Goal: Check status: Check status

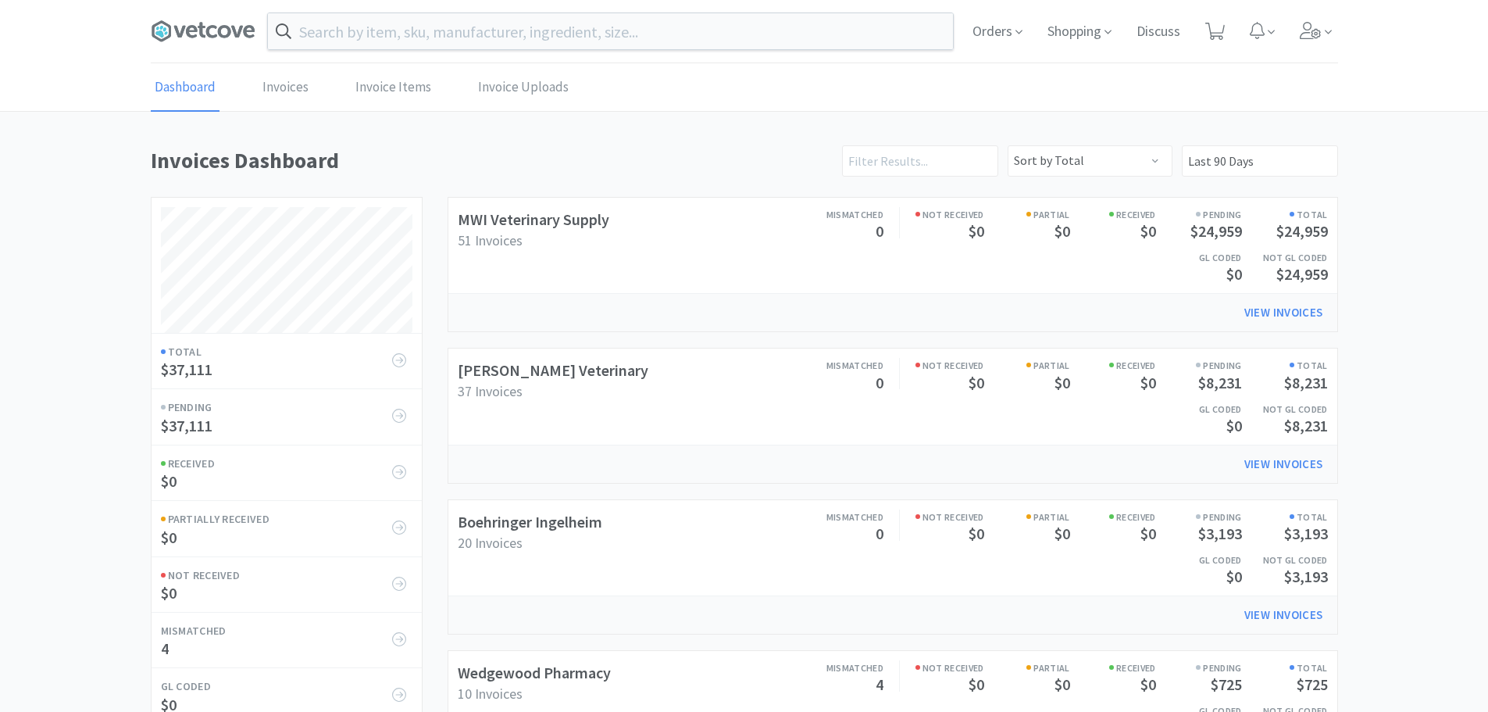
scroll to position [730, 1188]
click at [201, 41] on icon at bounding box center [203, 31] width 105 height 23
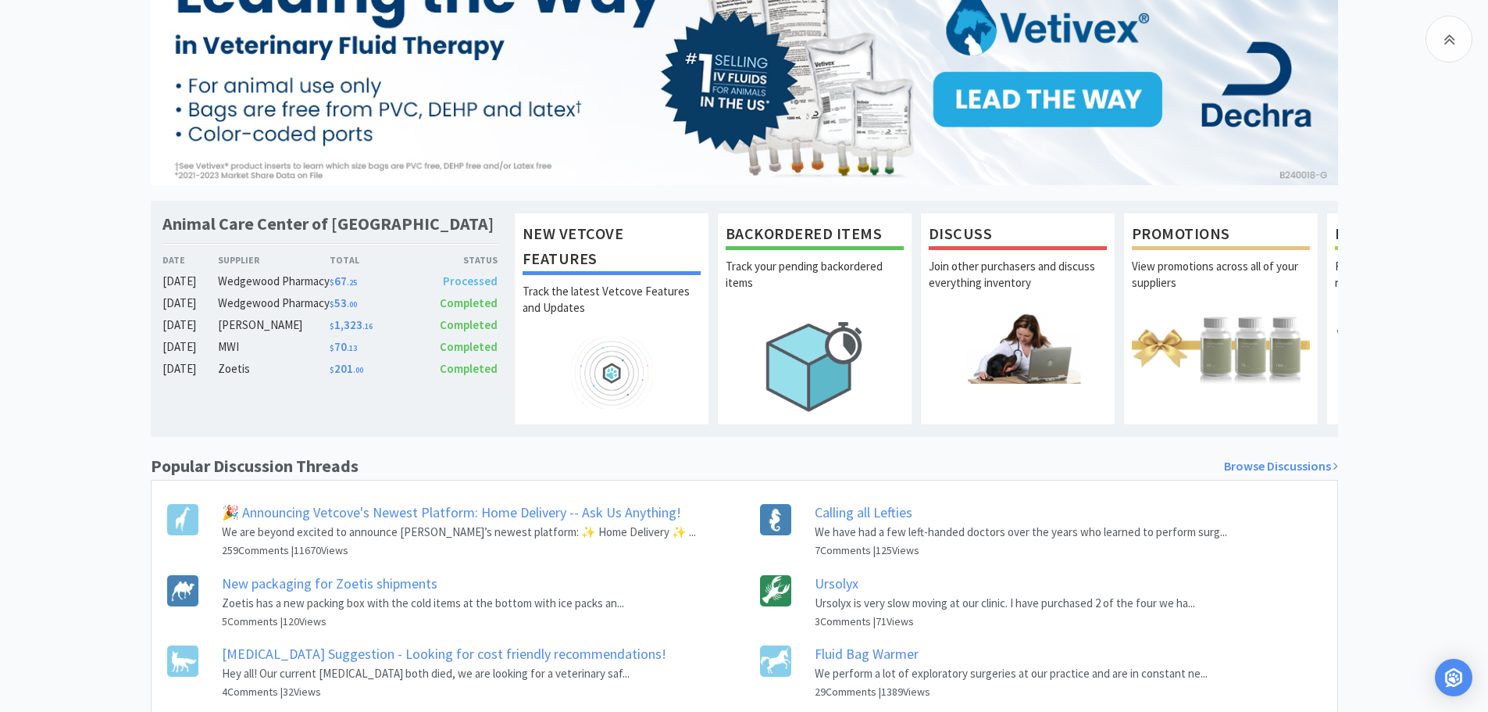
scroll to position [384, 0]
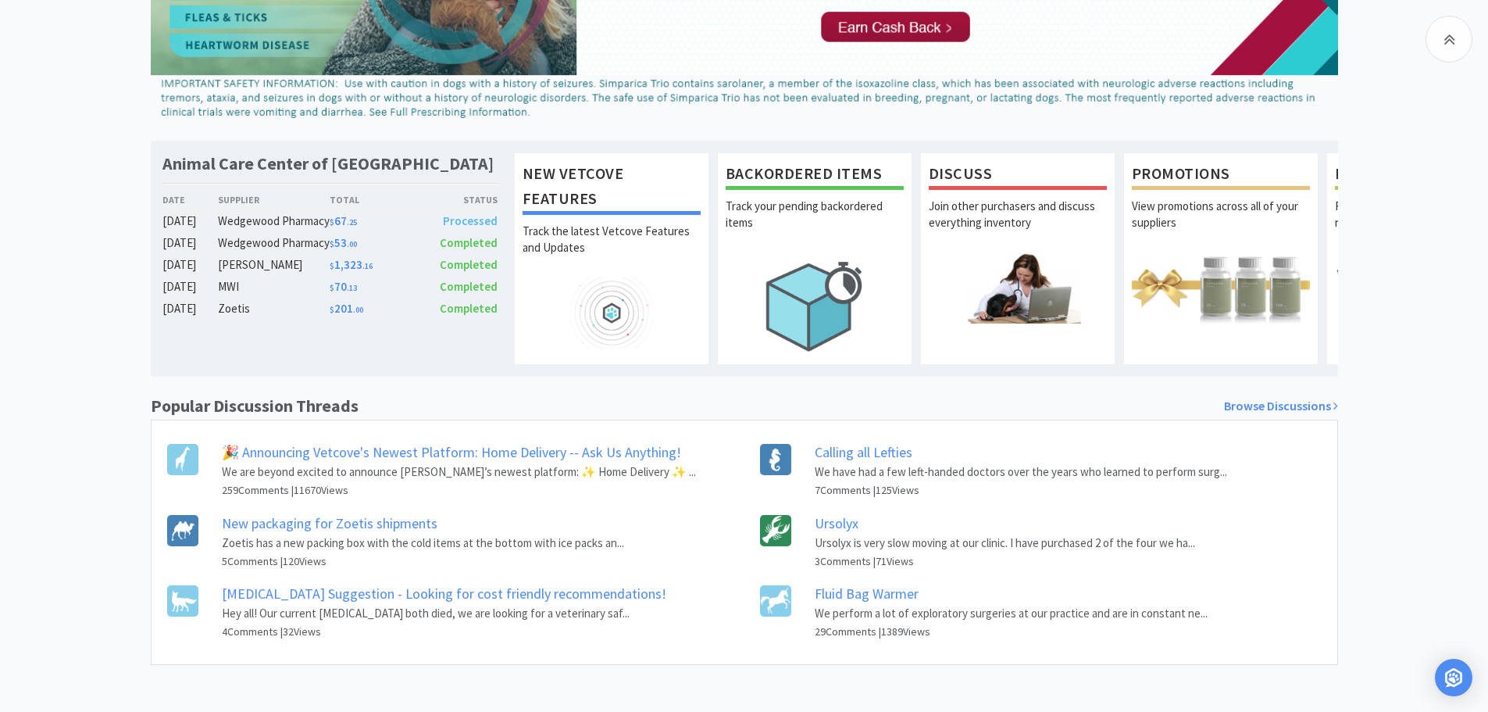
click at [244, 522] on link "New packaging for Zoetis shipments" at bounding box center [330, 523] width 216 height 18
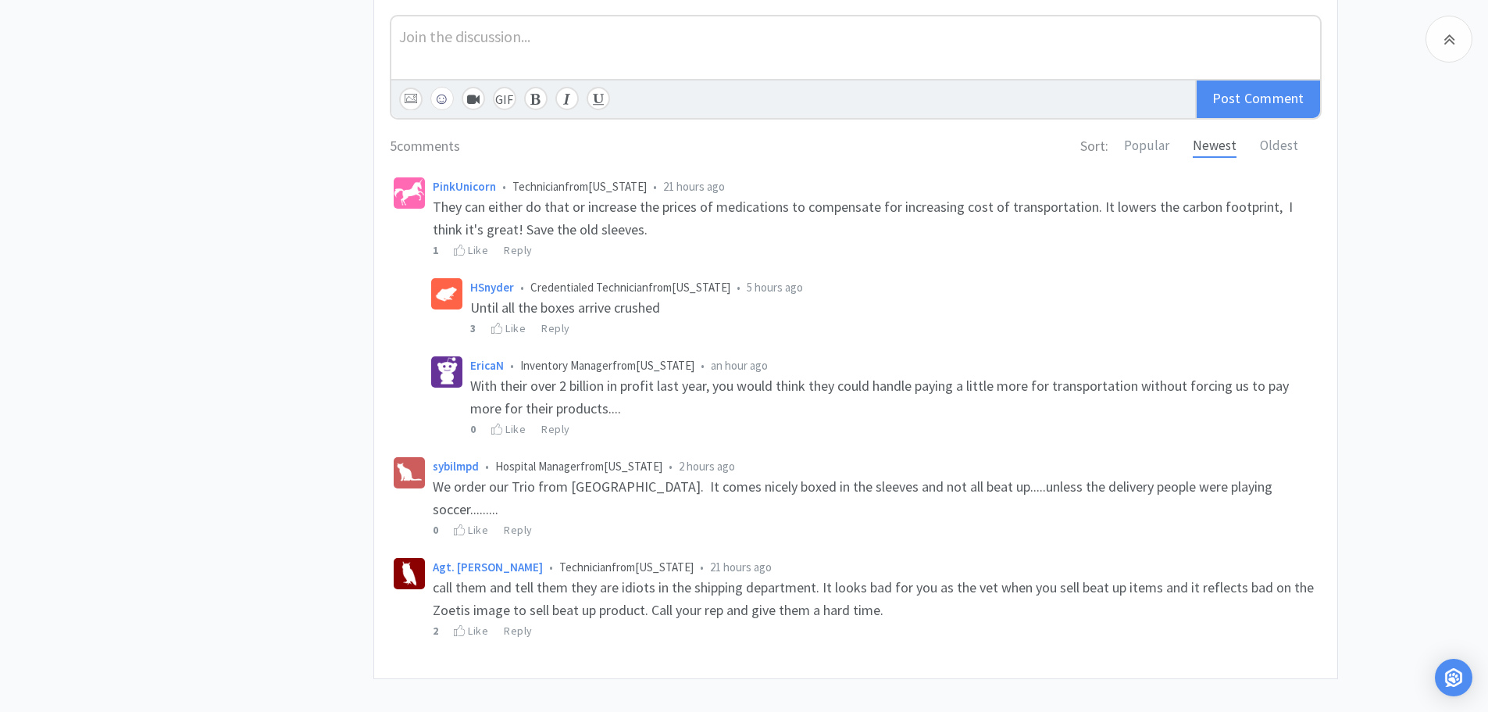
scroll to position [688, 0]
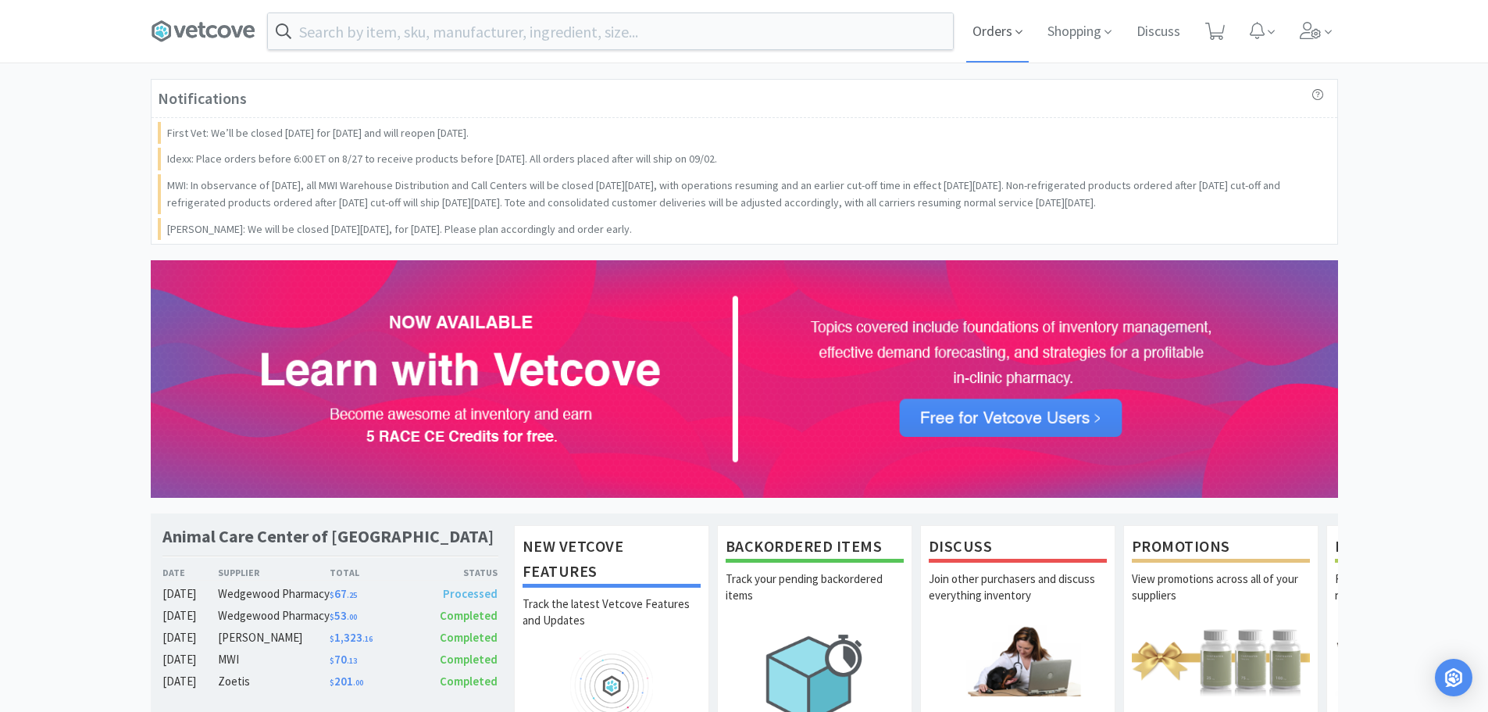
click at [1016, 35] on icon at bounding box center [1019, 32] width 7 height 14
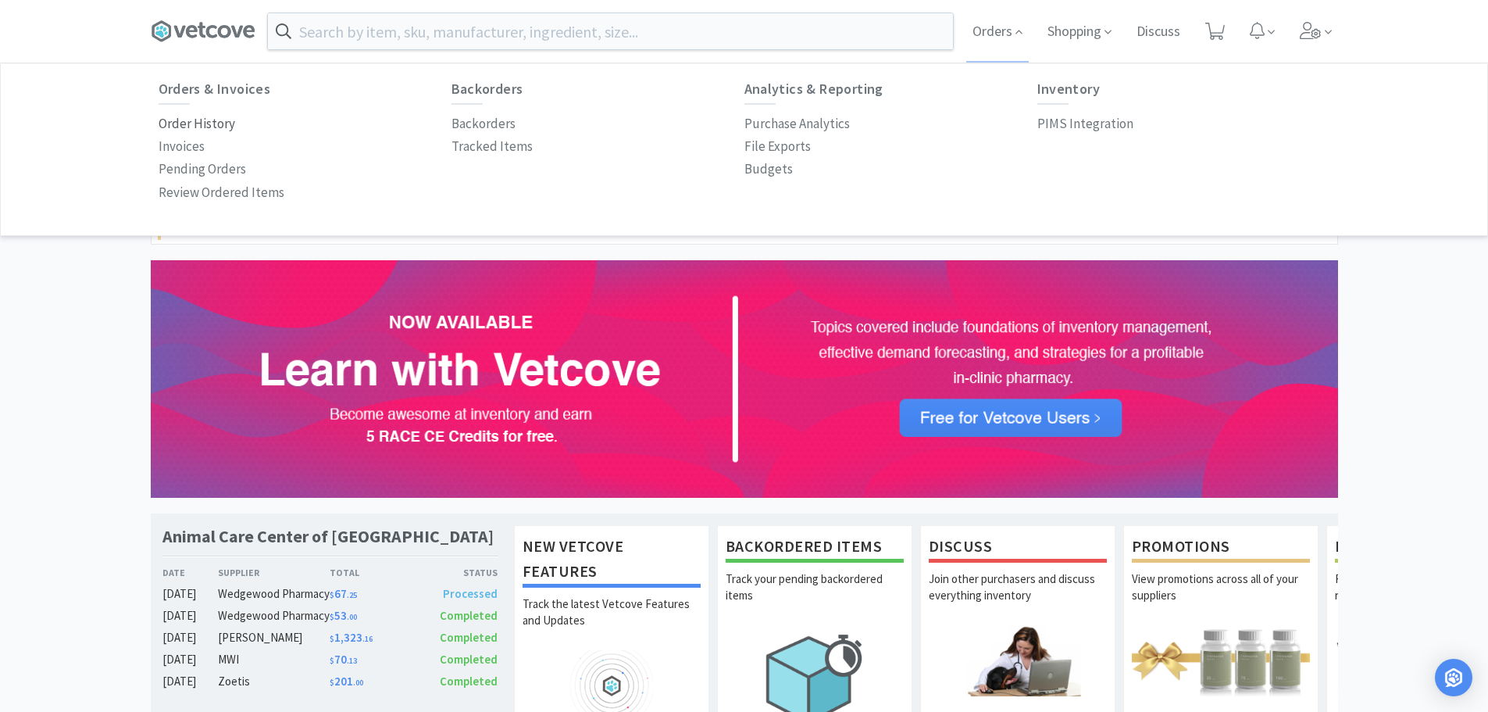
click at [190, 120] on p "Order History" at bounding box center [197, 123] width 77 height 21
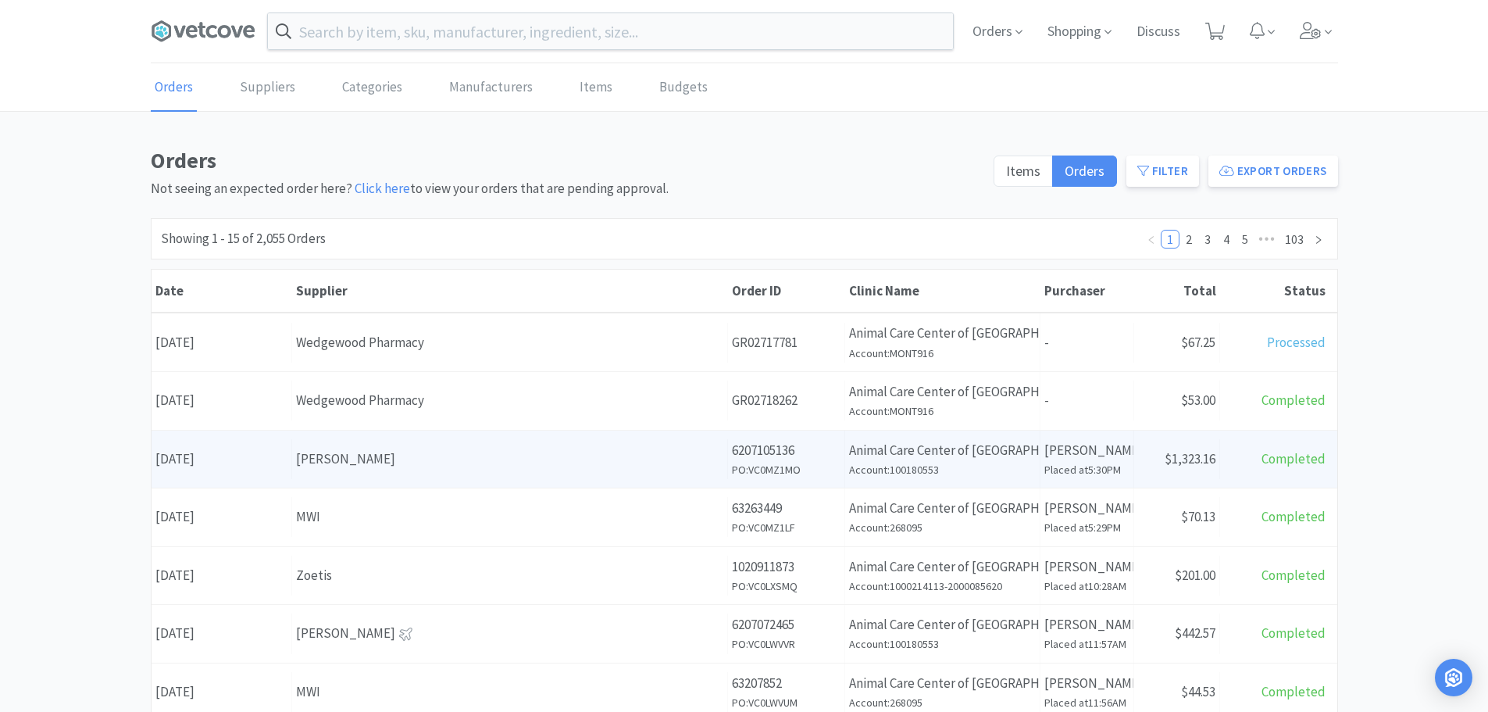
click at [365, 470] on div "Supplier [PERSON_NAME]" at bounding box center [510, 459] width 436 height 40
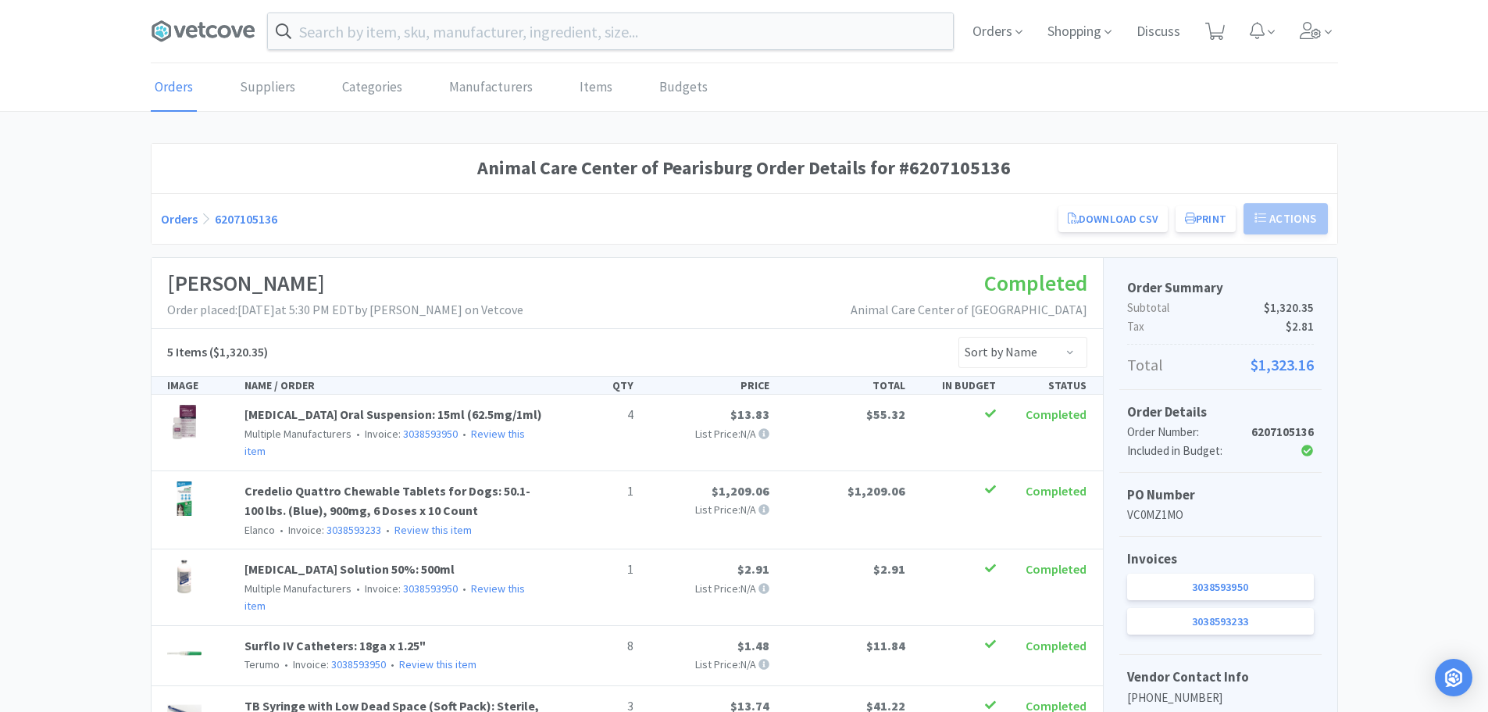
click at [173, 47] on span at bounding box center [209, 31] width 117 height 63
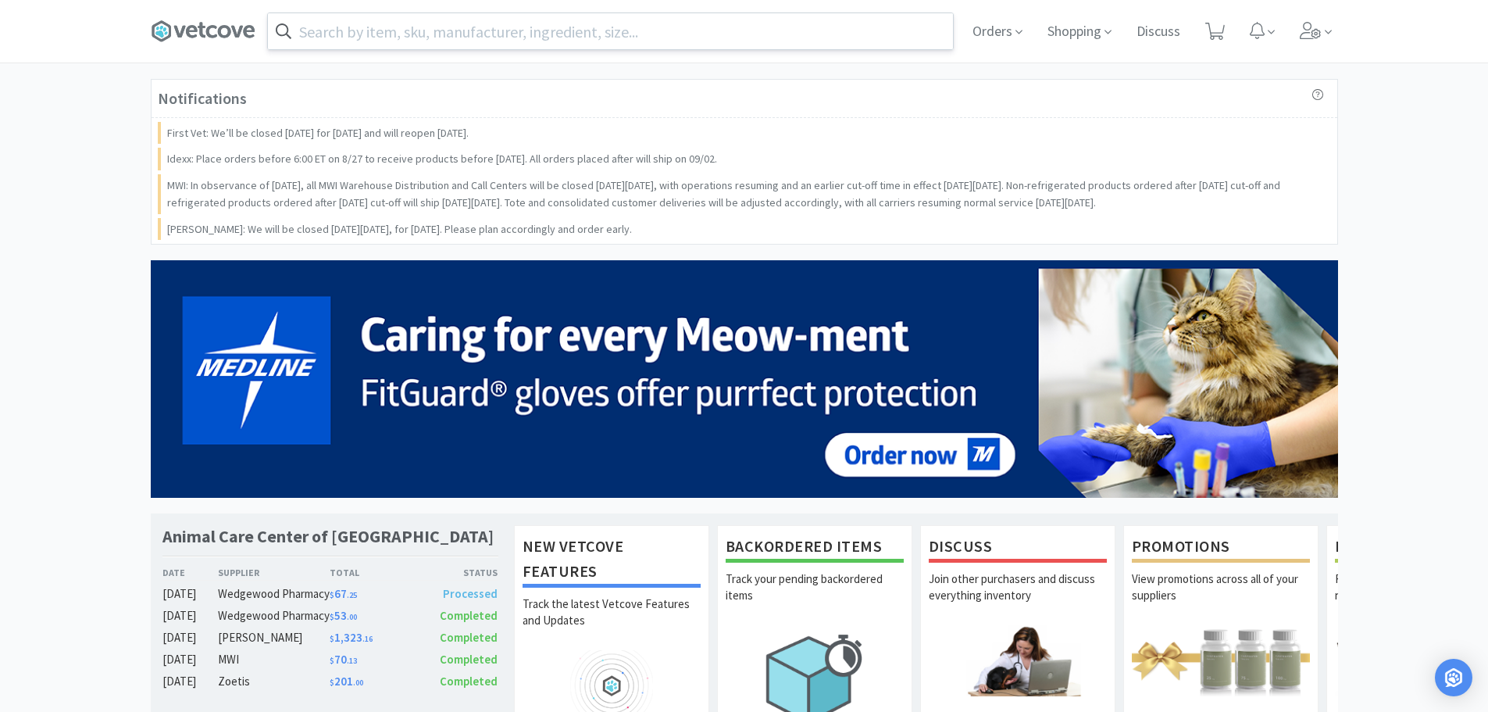
drag, startPoint x: 1006, startPoint y: 35, endPoint x: 943, endPoint y: 48, distance: 64.5
click at [1006, 34] on span "Orders" at bounding box center [997, 31] width 63 height 63
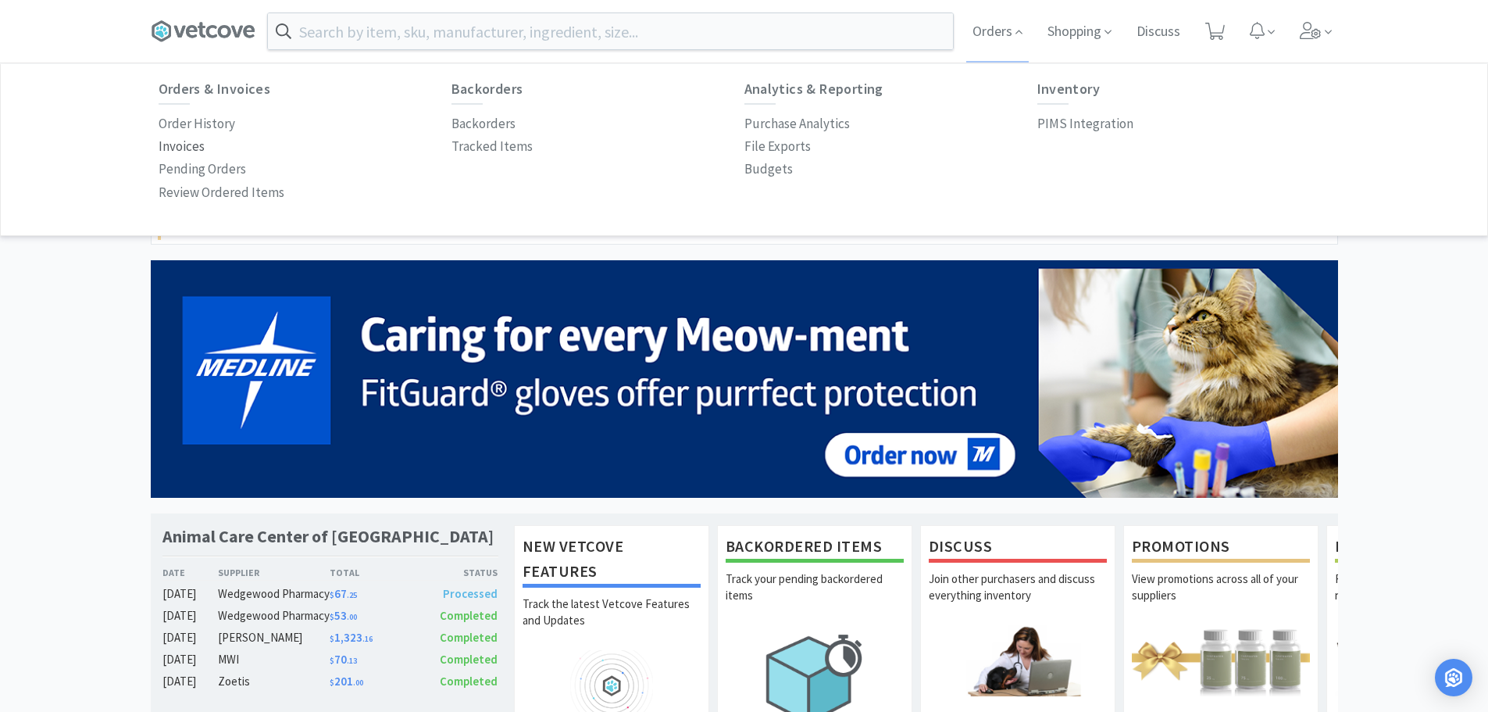
click at [178, 148] on p "Invoices" at bounding box center [182, 146] width 46 height 21
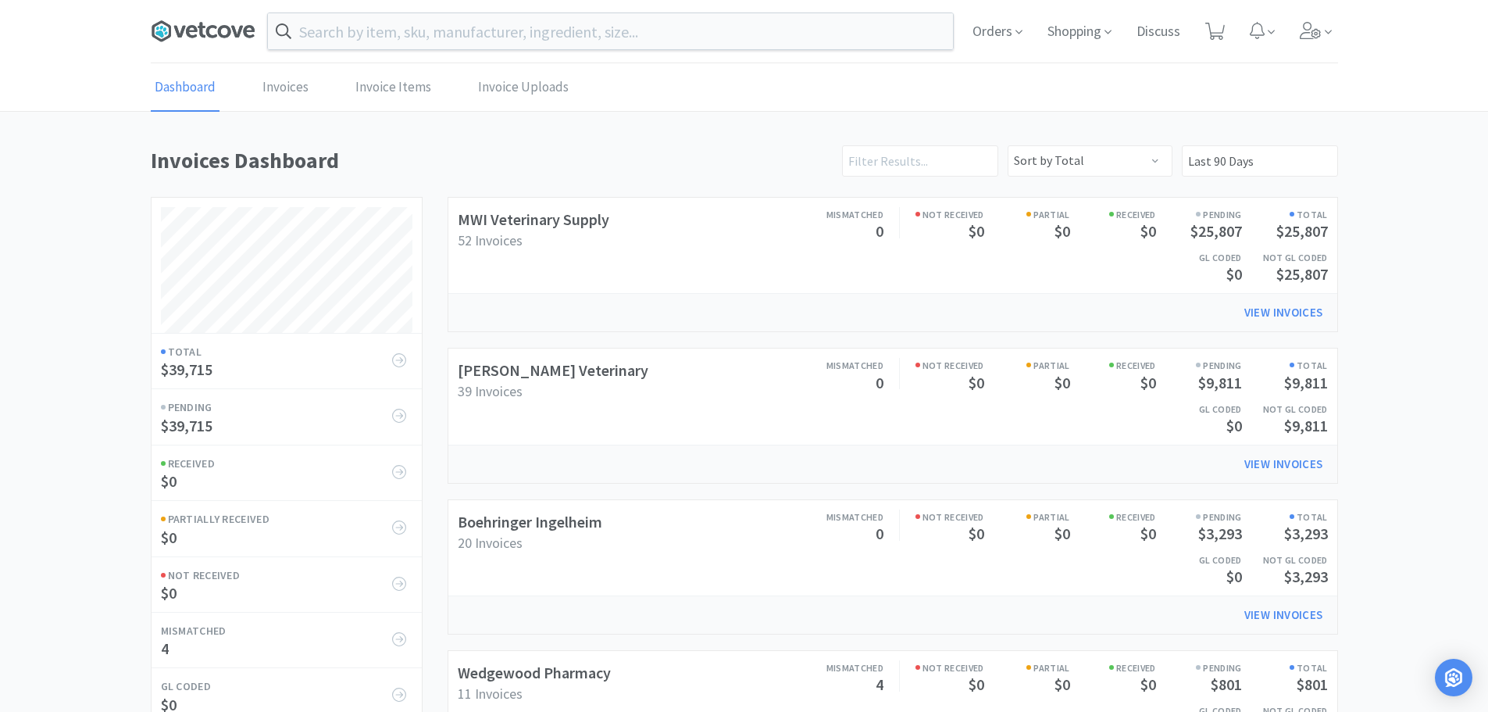
click at [207, 20] on icon at bounding box center [203, 31] width 105 height 23
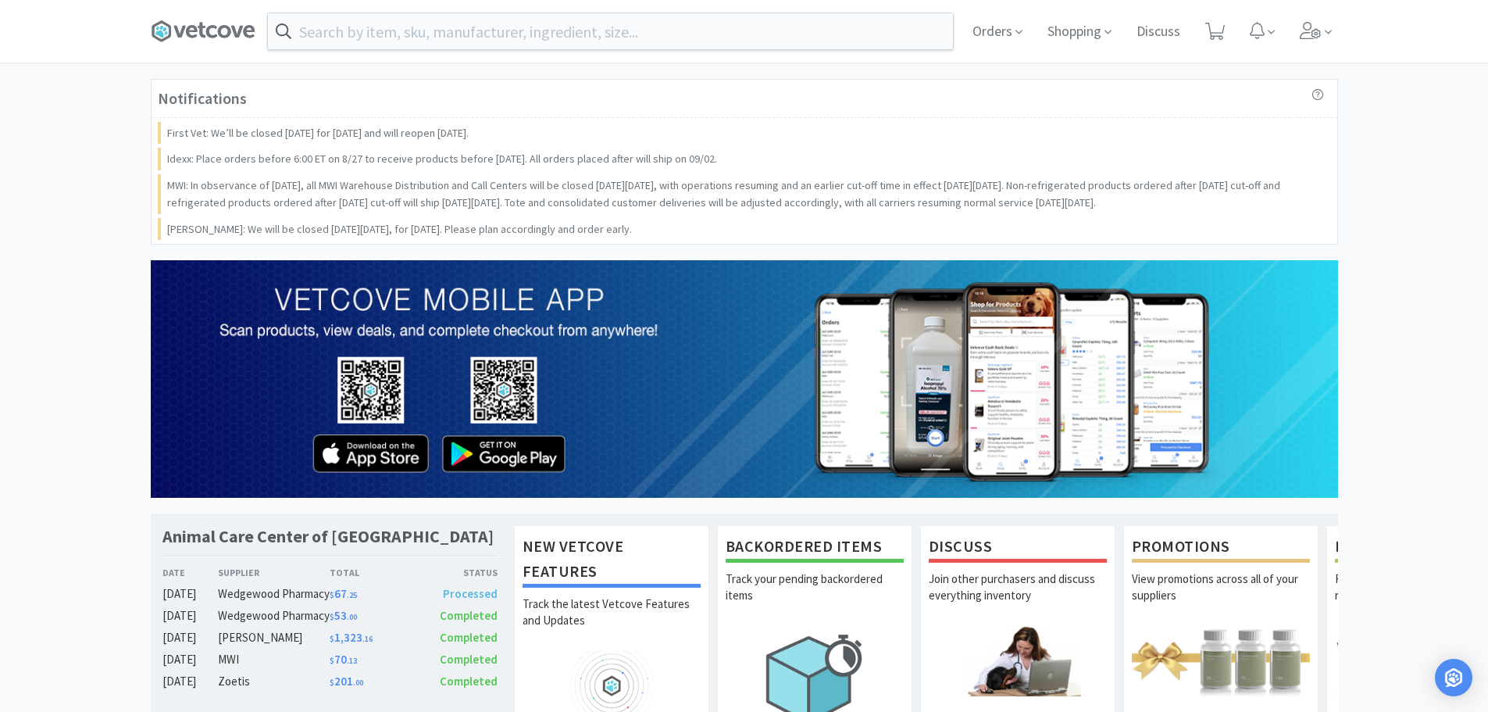
click at [67, 295] on div "Notifications First Vet: We’ll be closed [DATE] for [DATE] and will reopen [DAT…" at bounding box center [744, 558] width 1488 height 959
